Goal: Task Accomplishment & Management: Use online tool/utility

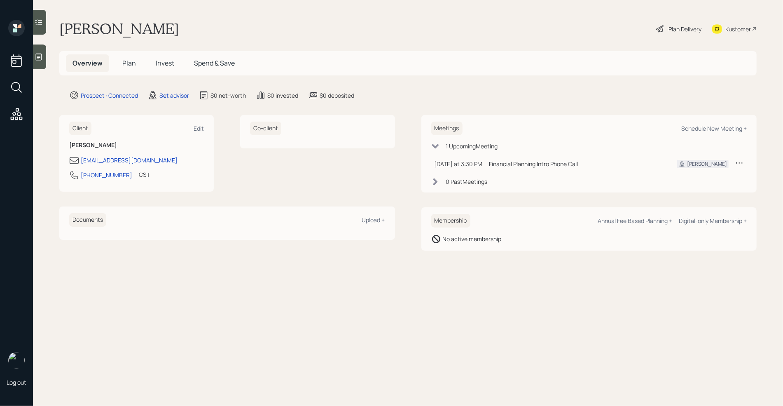
click at [38, 59] on icon at bounding box center [39, 57] width 8 height 8
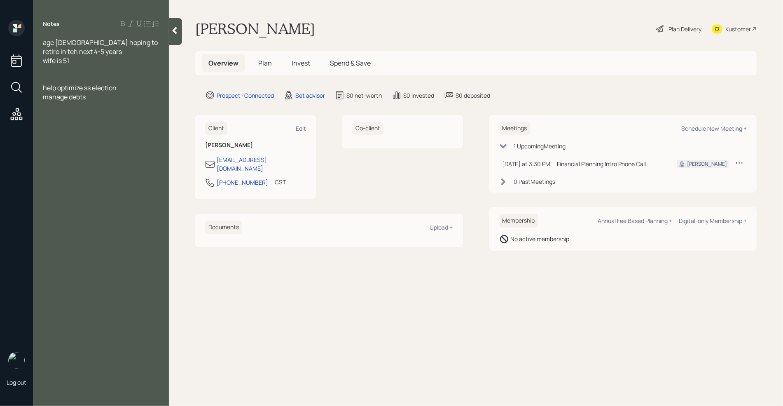
click at [46, 79] on div at bounding box center [101, 78] width 116 height 9
click at [125, 44] on span "age [DEMOGRAPHIC_DATA] hoping to retire in teh next 4-5 years" at bounding box center [101, 47] width 116 height 18
click at [49, 74] on div at bounding box center [101, 78] width 116 height 9
click at [50, 107] on span "SAvings-" at bounding box center [56, 105] width 27 height 9
click at [58, 72] on div at bounding box center [101, 69] width 116 height 9
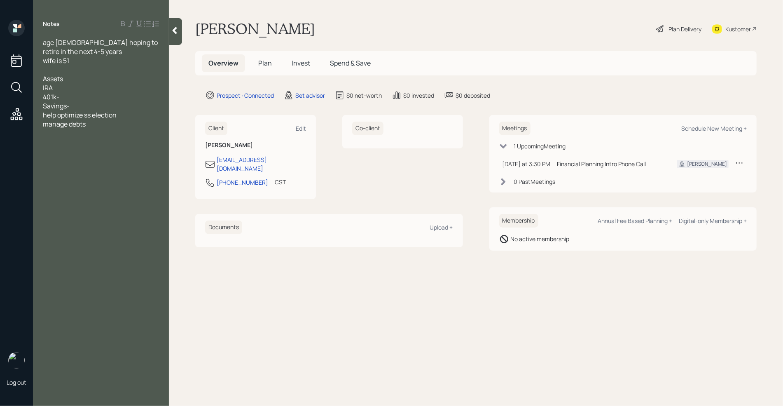
click at [65, 84] on div "IRA" at bounding box center [101, 87] width 116 height 9
click at [65, 93] on div "401k-" at bounding box center [101, 96] width 116 height 9
click at [80, 107] on div "Savings-" at bounding box center [101, 105] width 116 height 9
click at [50, 122] on div at bounding box center [101, 123] width 116 height 9
click at [47, 120] on div at bounding box center [101, 123] width 116 height 9
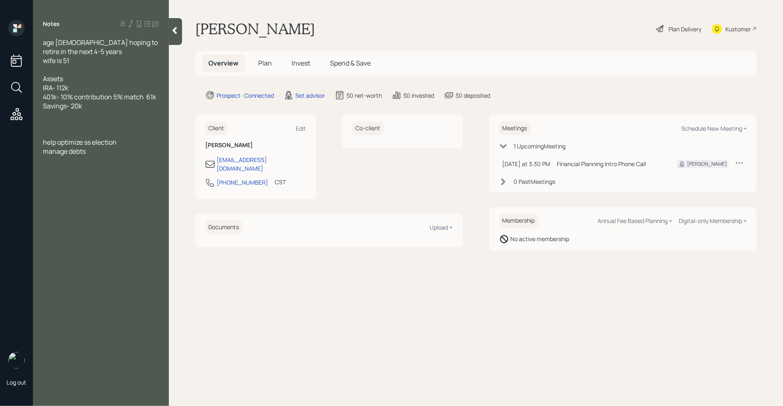
click at [45, 119] on div at bounding box center [101, 114] width 116 height 9
click at [86, 124] on div "mortgage -" at bounding box center [101, 123] width 116 height 9
click at [89, 123] on span "mortgage - 360k" at bounding box center [68, 123] width 50 height 9
click at [67, 145] on div at bounding box center [101, 142] width 116 height 9
click at [73, 152] on span "Liabilities - 25k" at bounding box center [65, 151] width 44 height 9
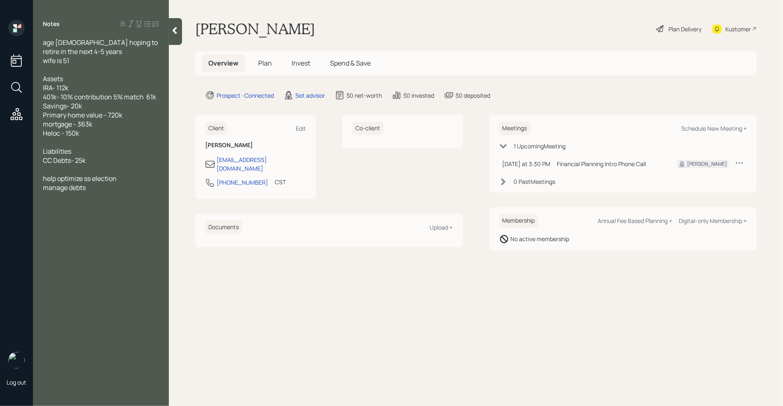
click at [57, 139] on div at bounding box center [101, 142] width 116 height 9
click at [138, 162] on div "Household income - 99k YTD" at bounding box center [101, 160] width 116 height 9
click at [89, 185] on div at bounding box center [101, 187] width 116 height 9
click at [138, 159] on div "Household income - 99k YTD" at bounding box center [101, 160] width 116 height 9
click at [134, 159] on div "Household income - 99k YTD" at bounding box center [101, 160] width 116 height 9
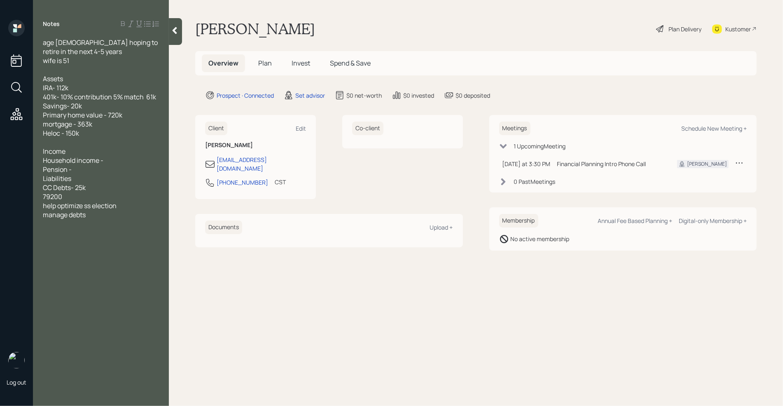
click at [87, 173] on div "Pension -" at bounding box center [101, 169] width 116 height 9
click at [114, 160] on div "Household income -" at bounding box center [101, 160] width 116 height 9
click at [135, 172] on div "Pension - 1700 net a month" at bounding box center [101, 169] width 116 height 9
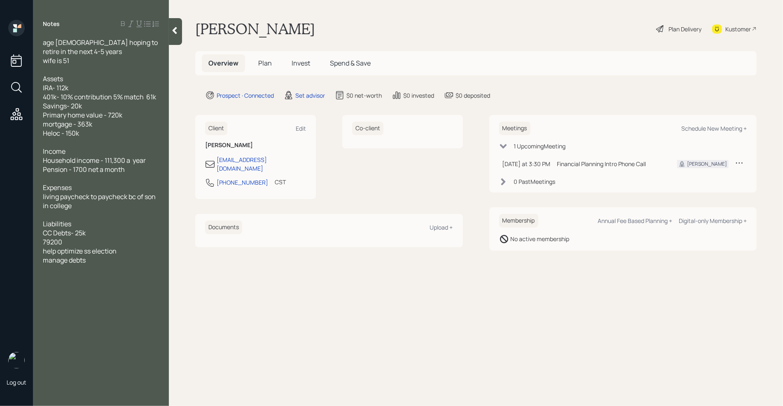
click at [64, 212] on div at bounding box center [101, 214] width 116 height 9
click at [84, 240] on div "79200" at bounding box center [101, 241] width 116 height 9
click at [84, 65] on div at bounding box center [101, 69] width 116 height 9
click at [102, 280] on div "manage debts" at bounding box center [101, 277] width 116 height 9
click at [68, 290] on div at bounding box center [101, 286] width 116 height 9
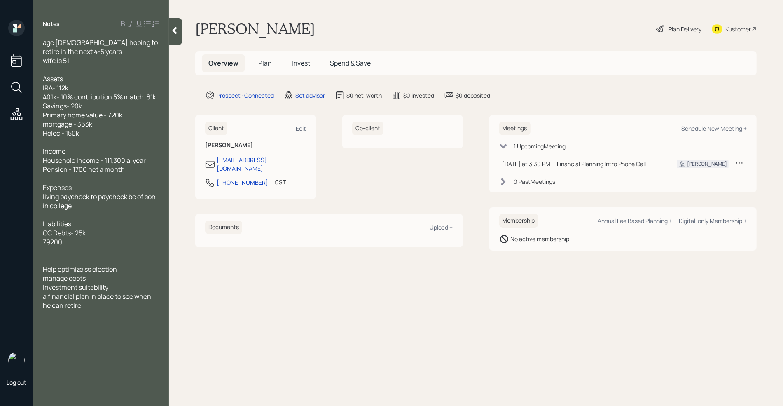
click at [98, 303] on div "a financial plan in place to see when he can retire." at bounding box center [101, 300] width 116 height 18
click at [113, 126] on div "mortgage - 363k" at bounding box center [101, 123] width 116 height 9
click at [110, 304] on div "a financial plan in place to see when he can retire." at bounding box center [101, 300] width 116 height 18
click at [269, 283] on main "[PERSON_NAME] Plan Delivery Kustomer Overview Plan Invest Spend & Save Prospect…" at bounding box center [476, 203] width 614 height 406
click at [175, 32] on icon at bounding box center [174, 30] width 5 height 7
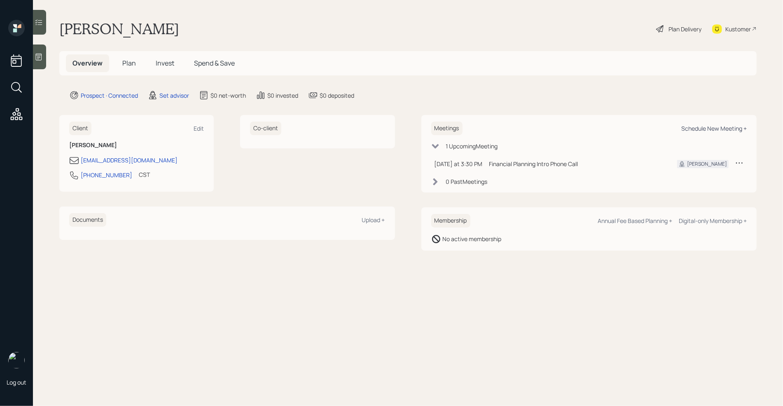
click at [715, 127] on div "Schedule New Meeting +" at bounding box center [713, 128] width 65 height 8
select select "round-[PERSON_NAME]"
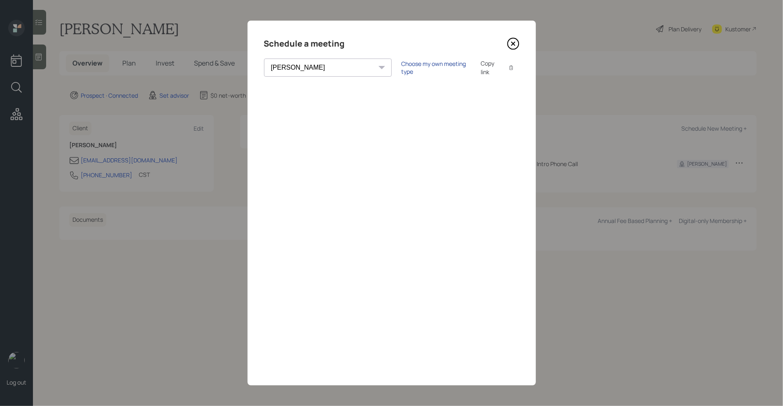
click at [401, 68] on div "Choose my own meeting type" at bounding box center [435, 68] width 69 height 16
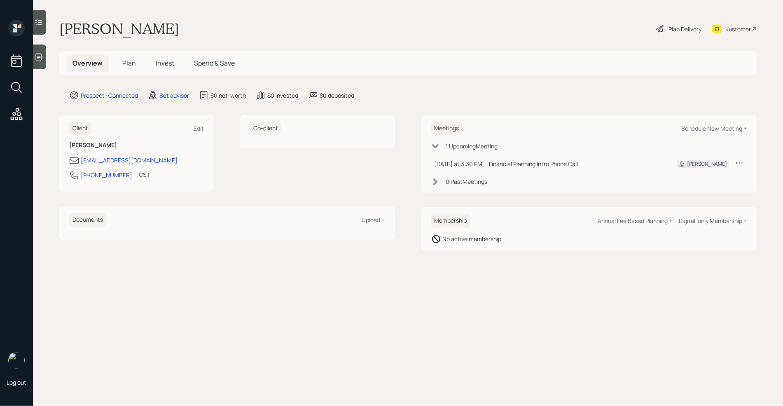
click at [37, 52] on div at bounding box center [39, 56] width 13 height 25
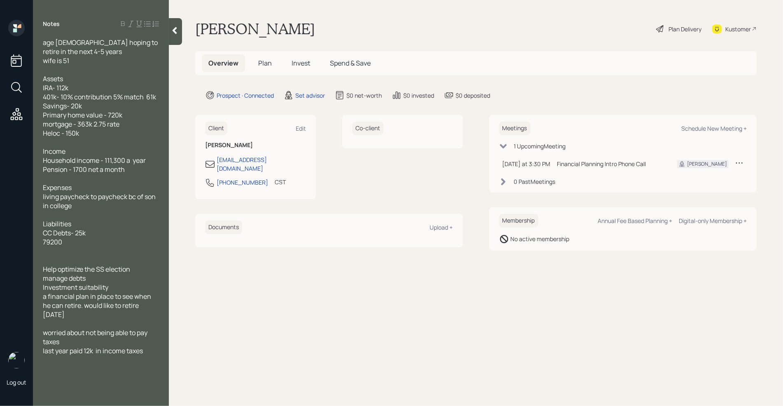
click at [177, 35] on div at bounding box center [175, 31] width 13 height 27
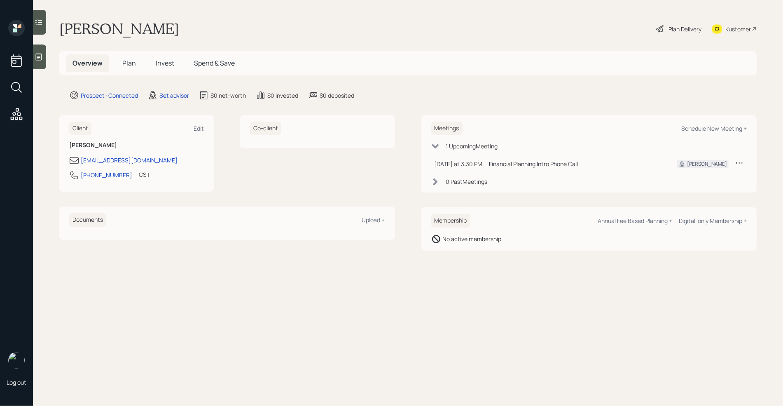
click at [44, 60] on div at bounding box center [39, 56] width 13 height 25
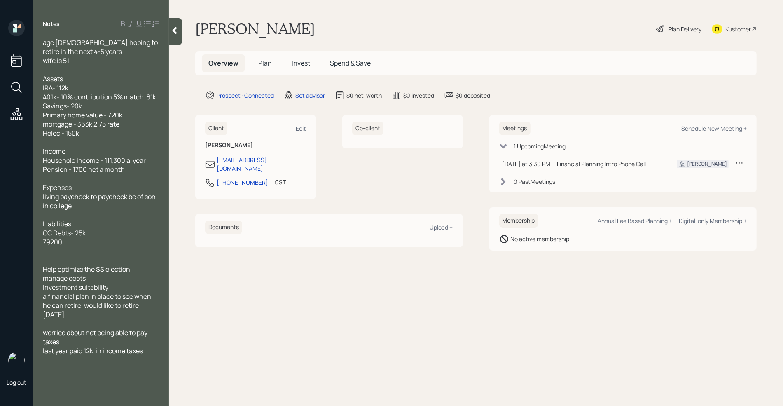
click at [44, 61] on span "age [DEMOGRAPHIC_DATA] hoping to retire in the next 4-5 years wife is 51" at bounding box center [101, 51] width 116 height 27
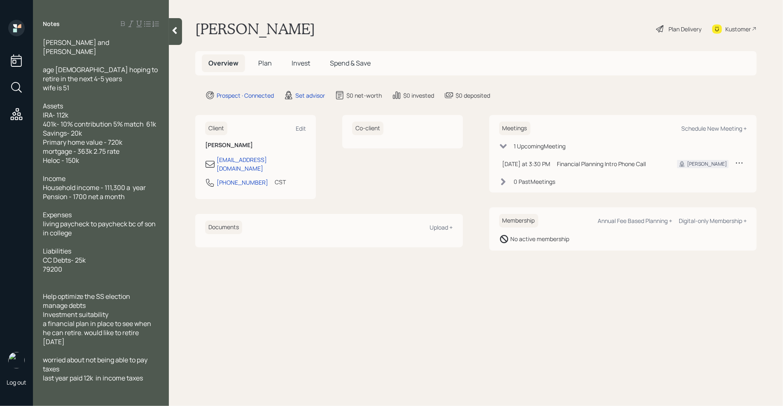
click at [151, 368] on div "worried about not being able to pay taxes last year paid 12k in income taxes" at bounding box center [101, 368] width 116 height 27
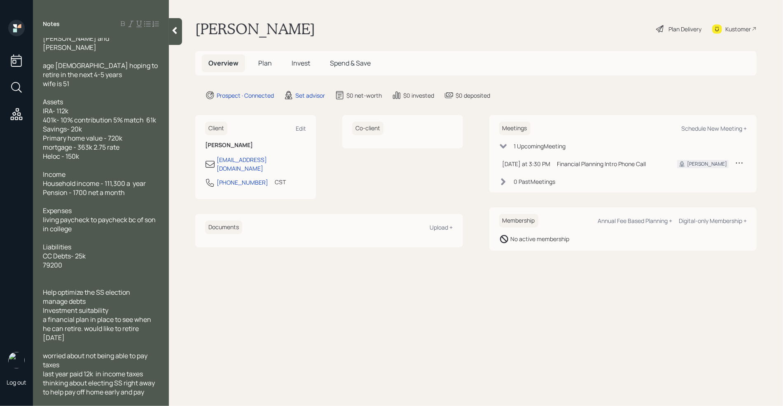
click at [150, 363] on div "worried about not being able to pay taxes last year paid 12k in income taxes" at bounding box center [101, 364] width 116 height 27
click at [149, 393] on div "thinking about electing SS right away to help pay off home early and pay taxes" at bounding box center [101, 400] width 116 height 27
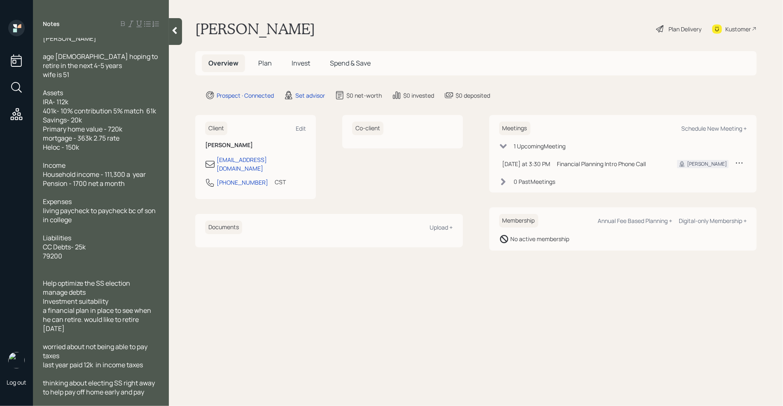
click at [74, 396] on div "taxes" at bounding box center [101, 400] width 116 height 9
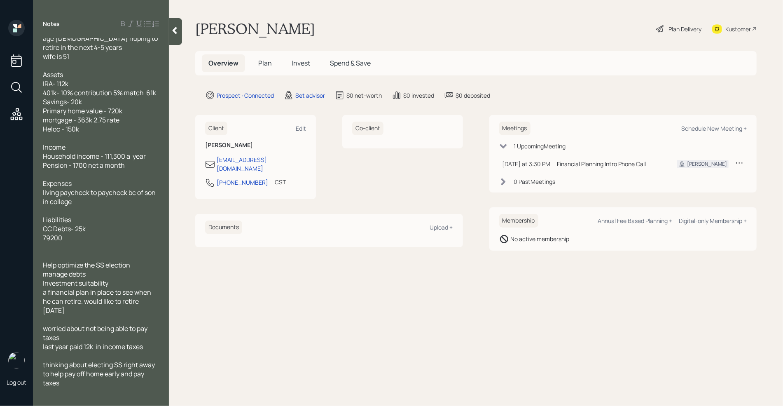
scroll to position [40, 0]
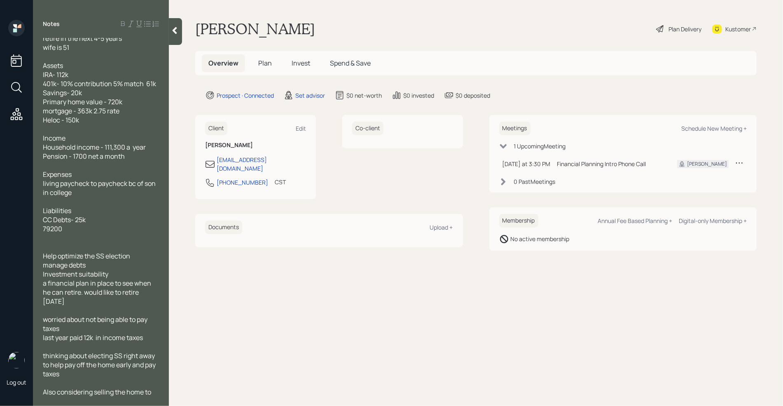
click at [123, 213] on div "Liabilities CC Debts- 25k 79200" at bounding box center [101, 219] width 116 height 27
click at [143, 207] on div "Liabilities CC Debts- 25k 79200" at bounding box center [101, 219] width 116 height 27
click at [105, 138] on span "Income Household income - 111,300 a year Pension - 1700 net a month" at bounding box center [94, 146] width 103 height 27
click at [205, 285] on main "[PERSON_NAME] Plan Delivery Kustomer Overview Plan Invest Spend & Save Prospect…" at bounding box center [476, 203] width 614 height 406
click at [180, 29] on div at bounding box center [175, 31] width 13 height 27
